Goal: Check status: Check status

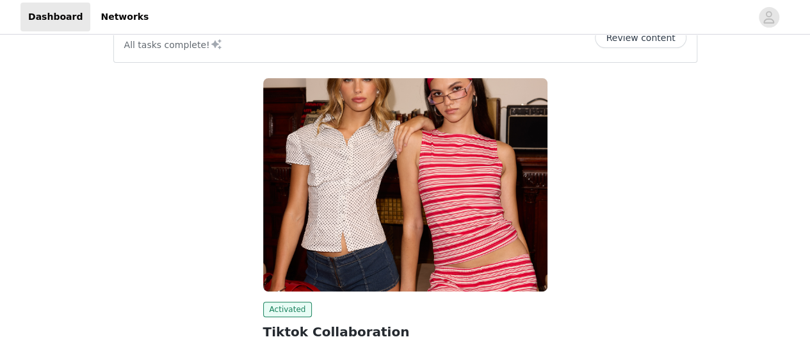
scroll to position [128, 0]
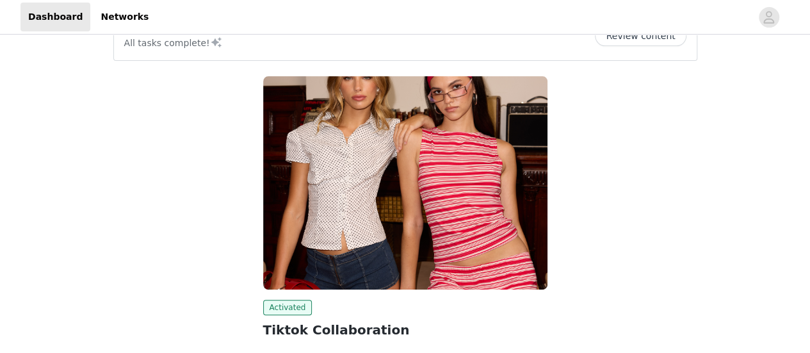
click at [444, 178] on img at bounding box center [405, 182] width 284 height 213
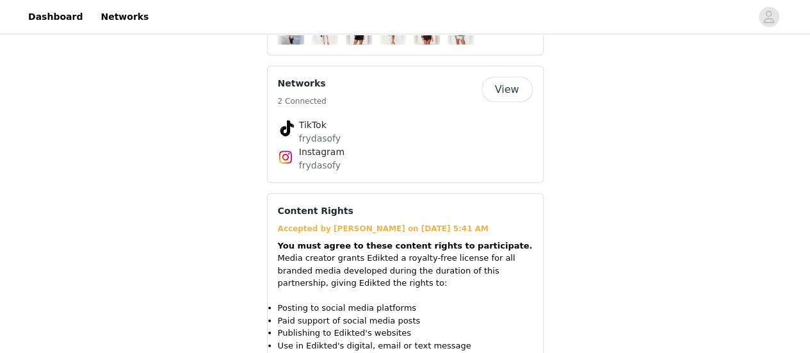
scroll to position [1059, 0]
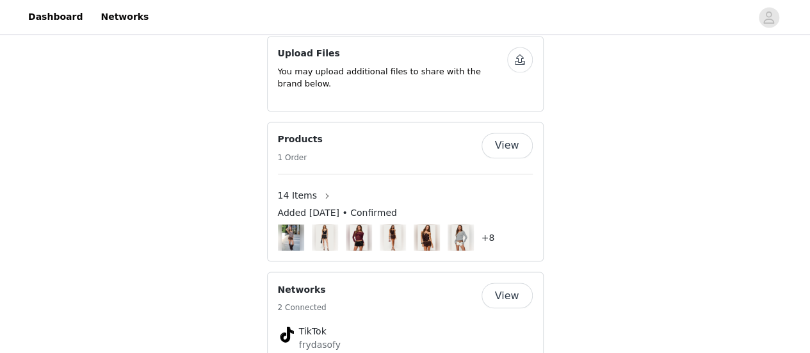
click at [525, 133] on button "View" at bounding box center [507, 146] width 51 height 26
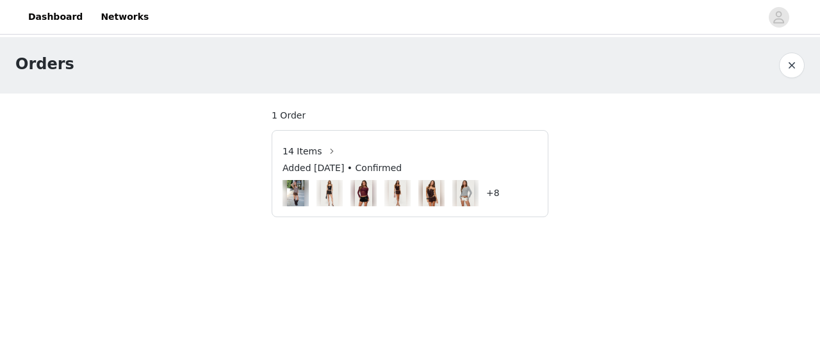
click at [405, 177] on div "Added [DATE] • Confirmed" at bounding box center [409, 170] width 255 height 19
click at [341, 151] on div "14 Items" at bounding box center [409, 151] width 255 height 20
click at [293, 151] on span "14 Items" at bounding box center [301, 151] width 39 height 13
click at [501, 199] on div "+8" at bounding box center [409, 193] width 255 height 26
click at [491, 188] on h4 "+8" at bounding box center [492, 192] width 13 height 13
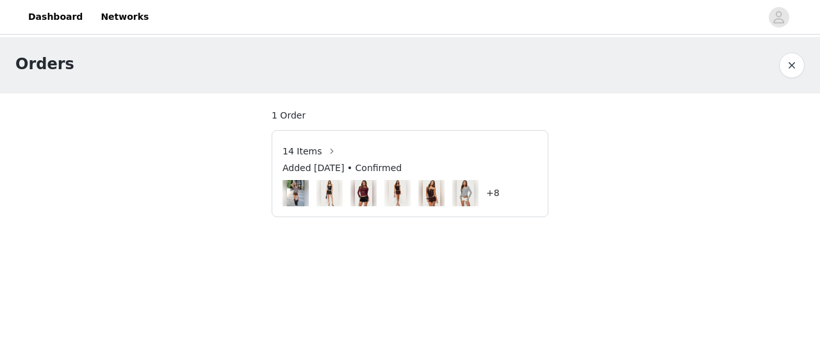
click at [342, 175] on div "Added [DATE] • Confirmed" at bounding box center [409, 170] width 255 height 19
drag, startPoint x: 301, startPoint y: 118, endPoint x: 247, endPoint y: 118, distance: 53.8
click at [245, 118] on div "Orders 1 Order 14 Items Added [DATE] • Confirmed +8" at bounding box center [410, 134] width 820 height 195
click at [335, 176] on div "Added [DATE] • Confirmed" at bounding box center [409, 170] width 255 height 19
